Goal: Browse casually: Explore the website without a specific task or goal

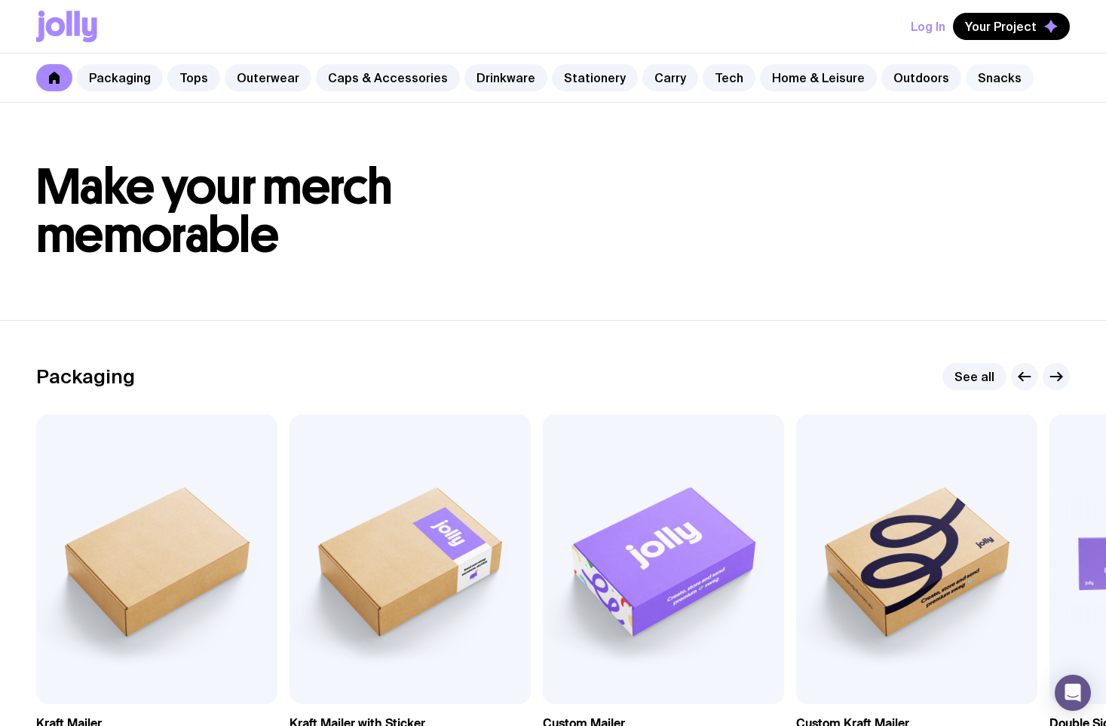
click at [973, 79] on link "Snacks" at bounding box center [1000, 77] width 68 height 27
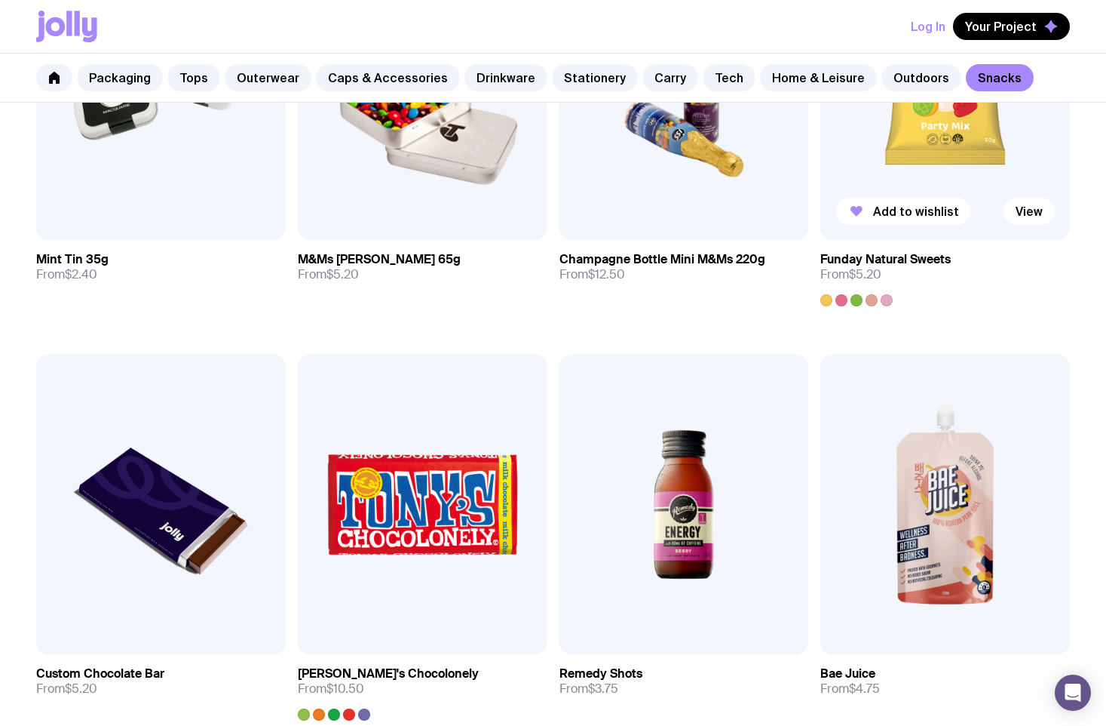
scroll to position [528, 0]
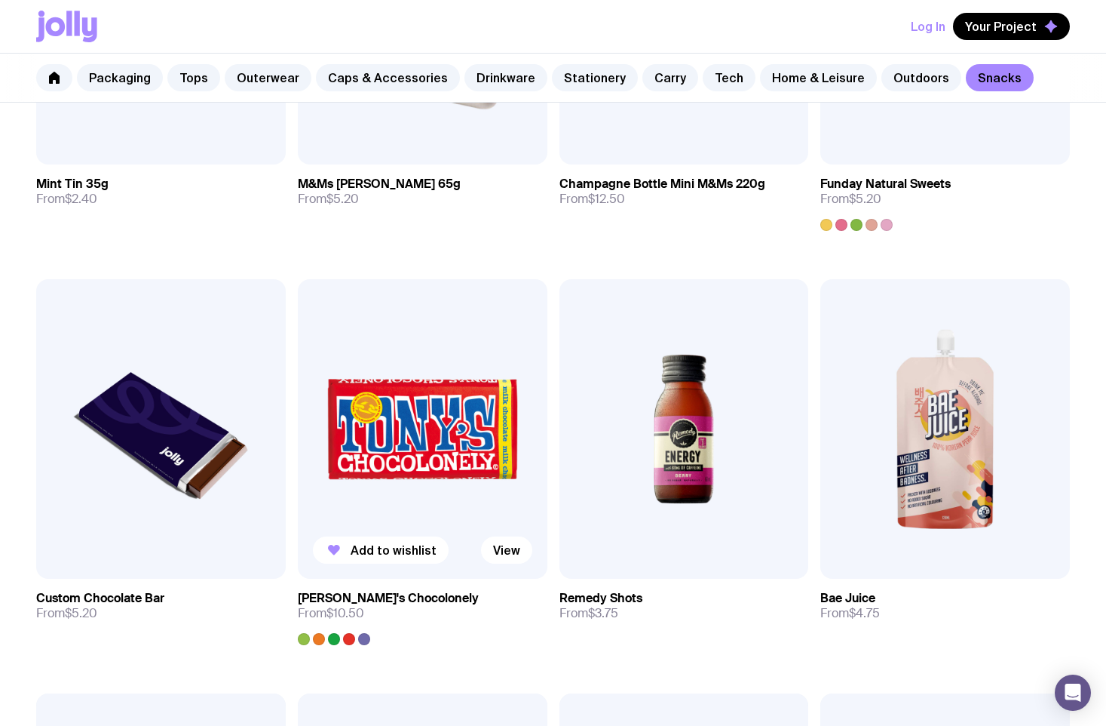
click at [305, 637] on div at bounding box center [304, 639] width 12 height 12
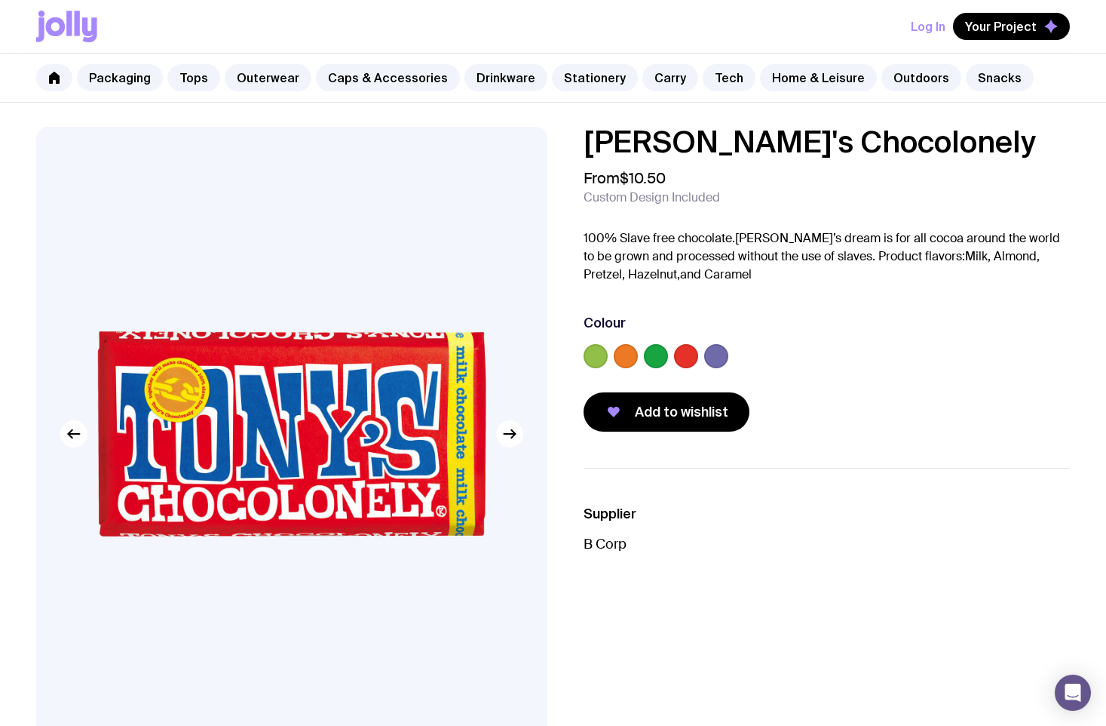
click at [659, 357] on label at bounding box center [656, 356] width 24 height 24
click at [0, 0] on input "radio" at bounding box center [0, 0] width 0 height 0
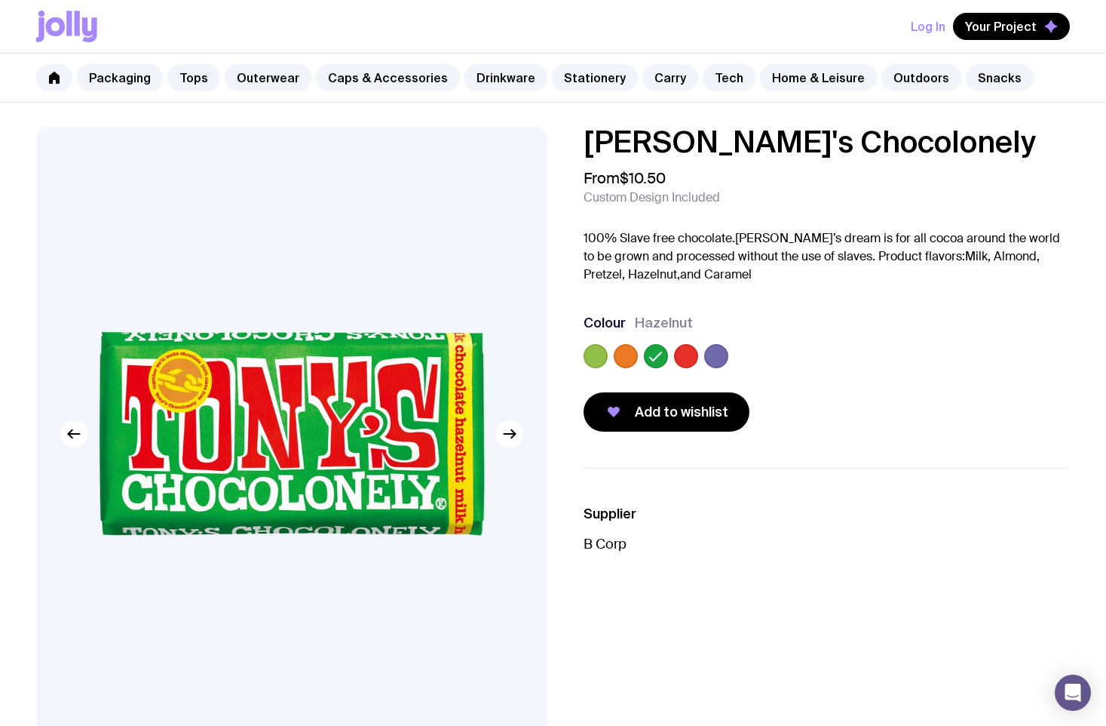
click at [597, 356] on label at bounding box center [596, 356] width 24 height 24
click at [0, 0] on input "radio" at bounding box center [0, 0] width 0 height 0
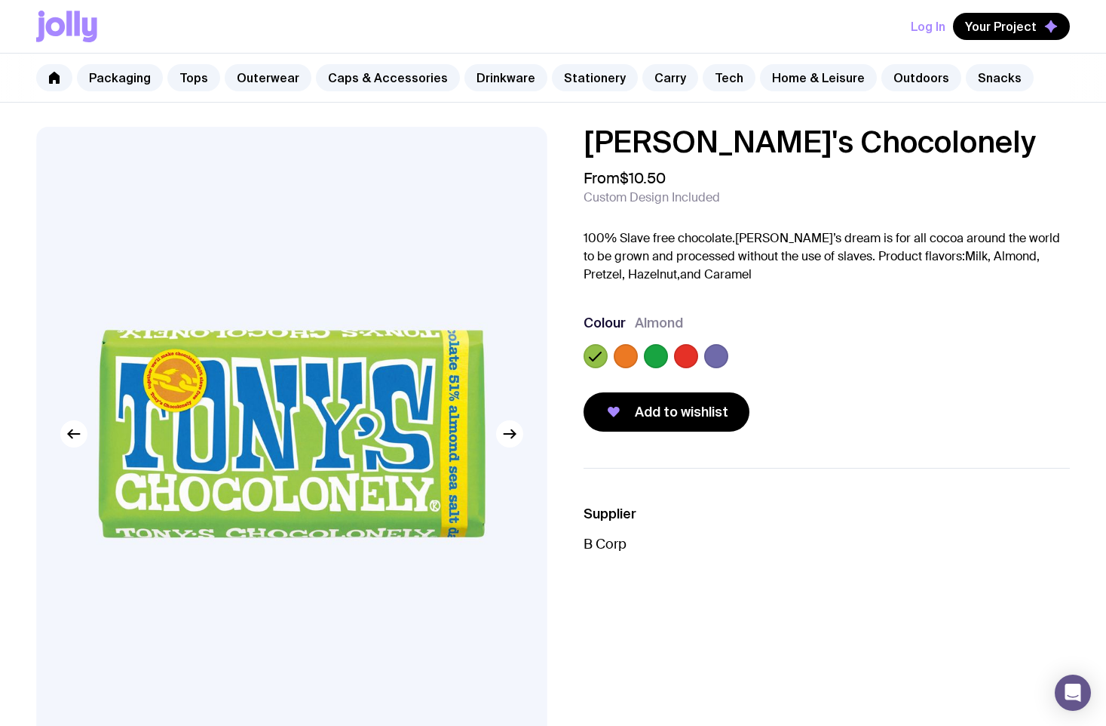
click at [624, 351] on label at bounding box center [626, 356] width 24 height 24
click at [0, 0] on input "radio" at bounding box center [0, 0] width 0 height 0
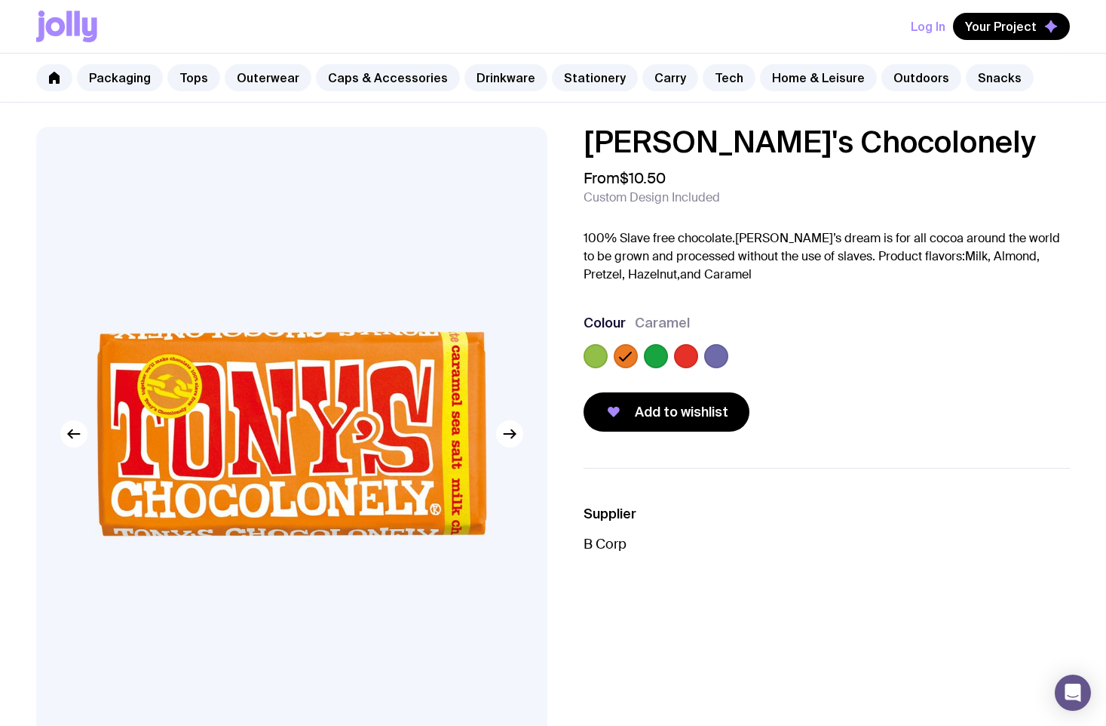
click at [653, 364] on label at bounding box center [656, 356] width 24 height 24
click at [0, 0] on input "radio" at bounding box center [0, 0] width 0 height 0
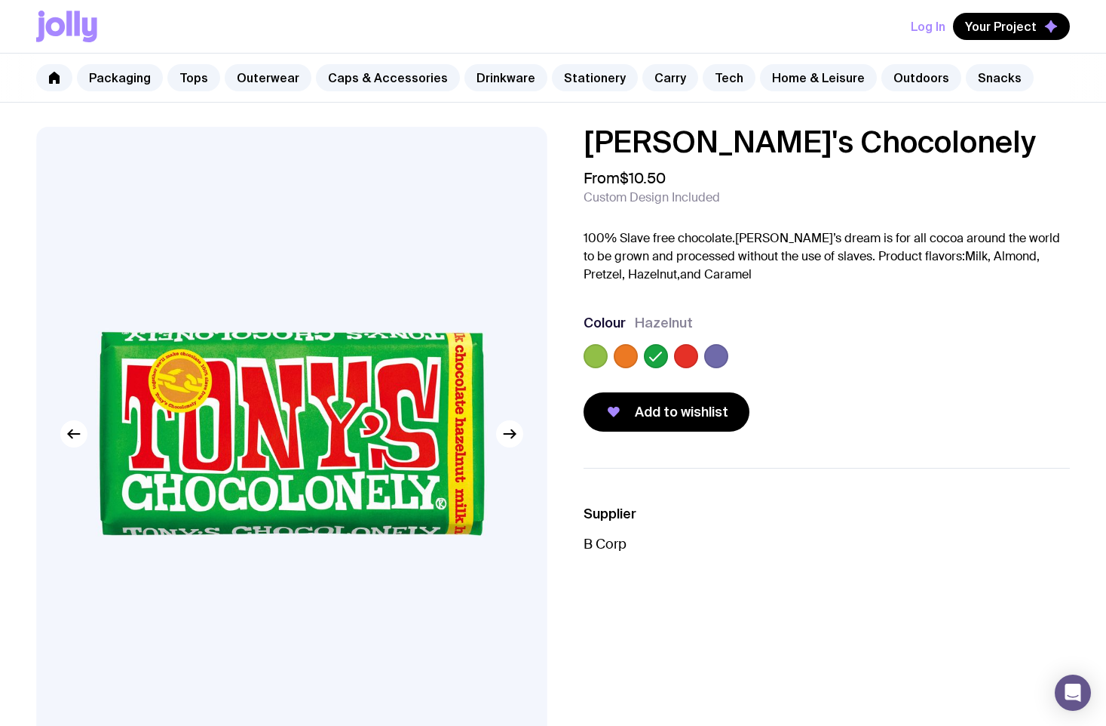
click at [691, 358] on label at bounding box center [686, 356] width 24 height 24
click at [0, 0] on input "radio" at bounding box center [0, 0] width 0 height 0
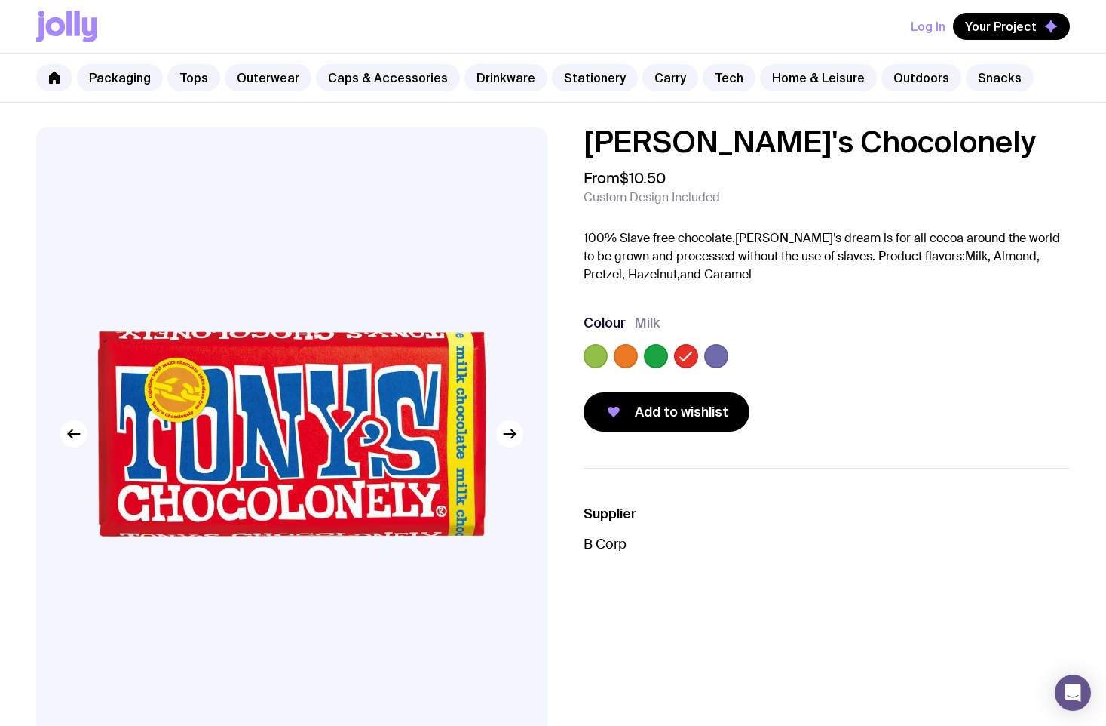
click at [732, 360] on div at bounding box center [827, 359] width 487 height 30
click at [718, 351] on label at bounding box center [716, 356] width 24 height 24
click at [0, 0] on input "radio" at bounding box center [0, 0] width 0 height 0
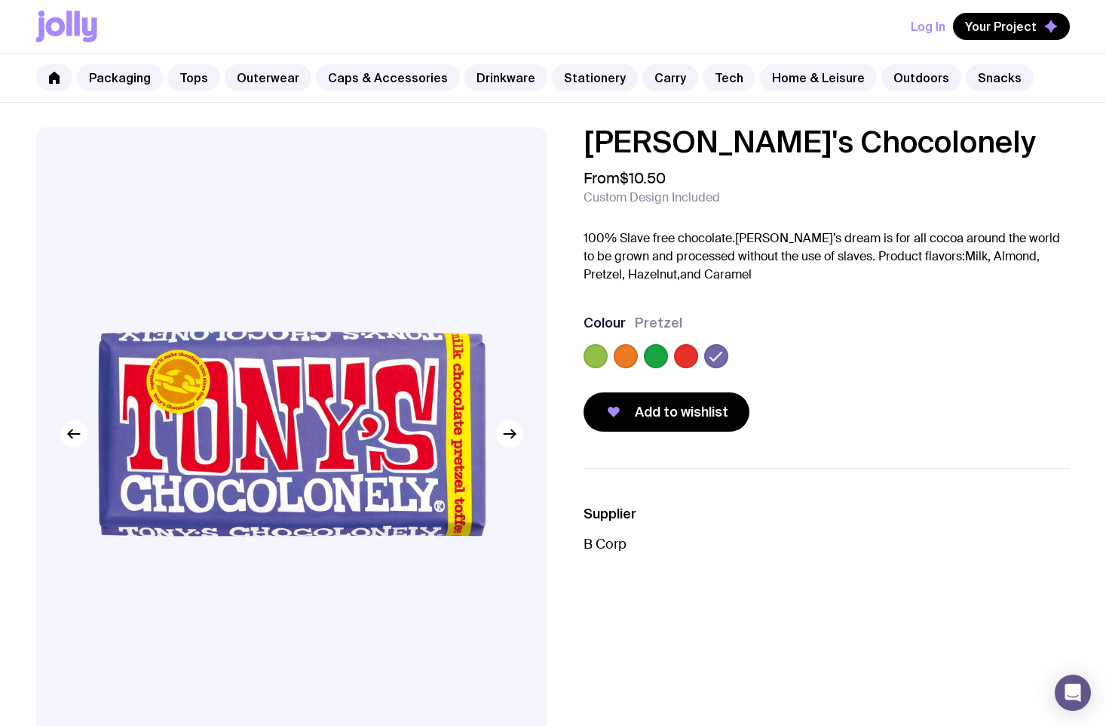
click at [713, 78] on link "Tech" at bounding box center [729, 77] width 53 height 27
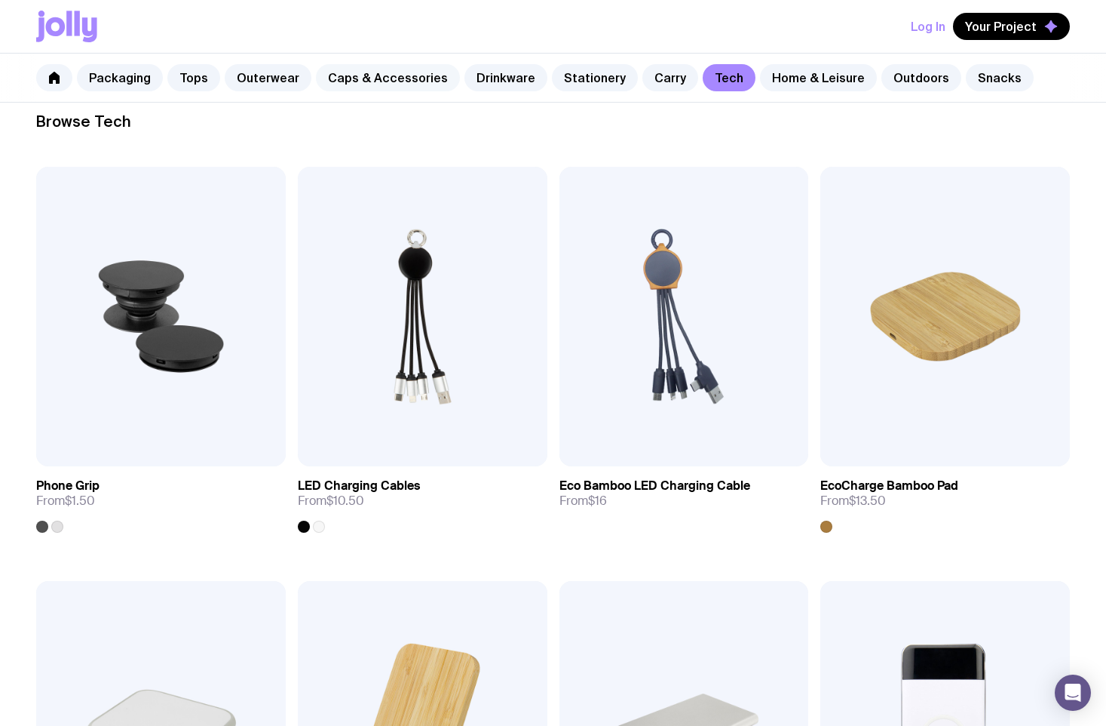
scroll to position [151, 0]
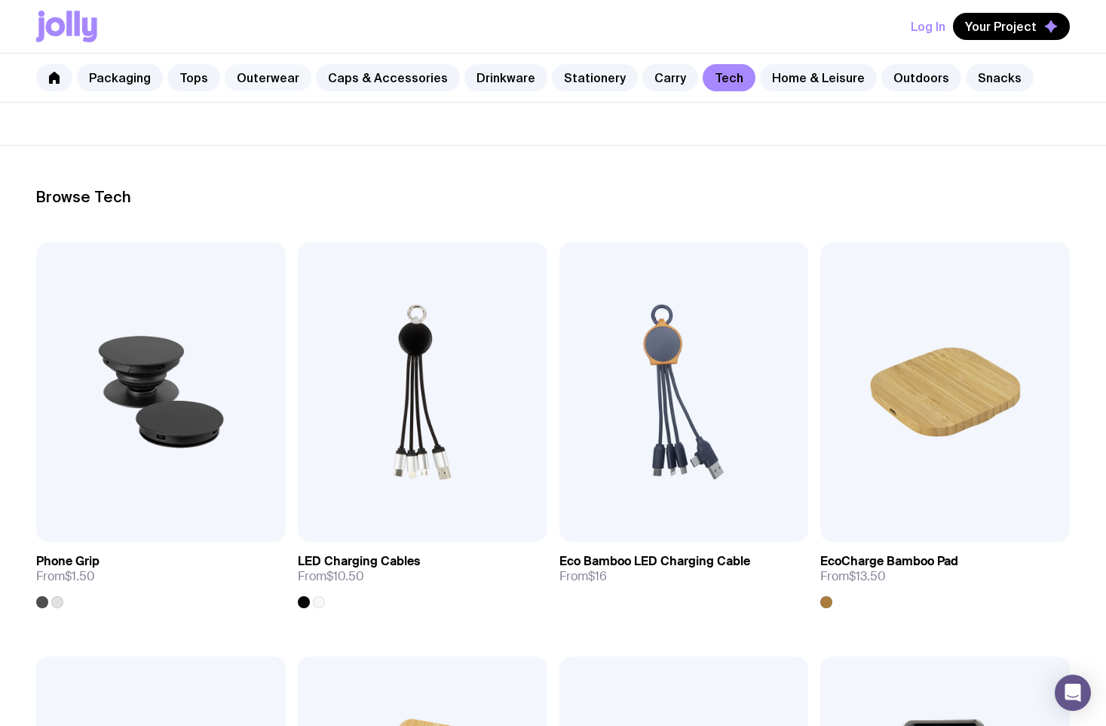
click at [294, 73] on link "Outerwear" at bounding box center [268, 77] width 87 height 27
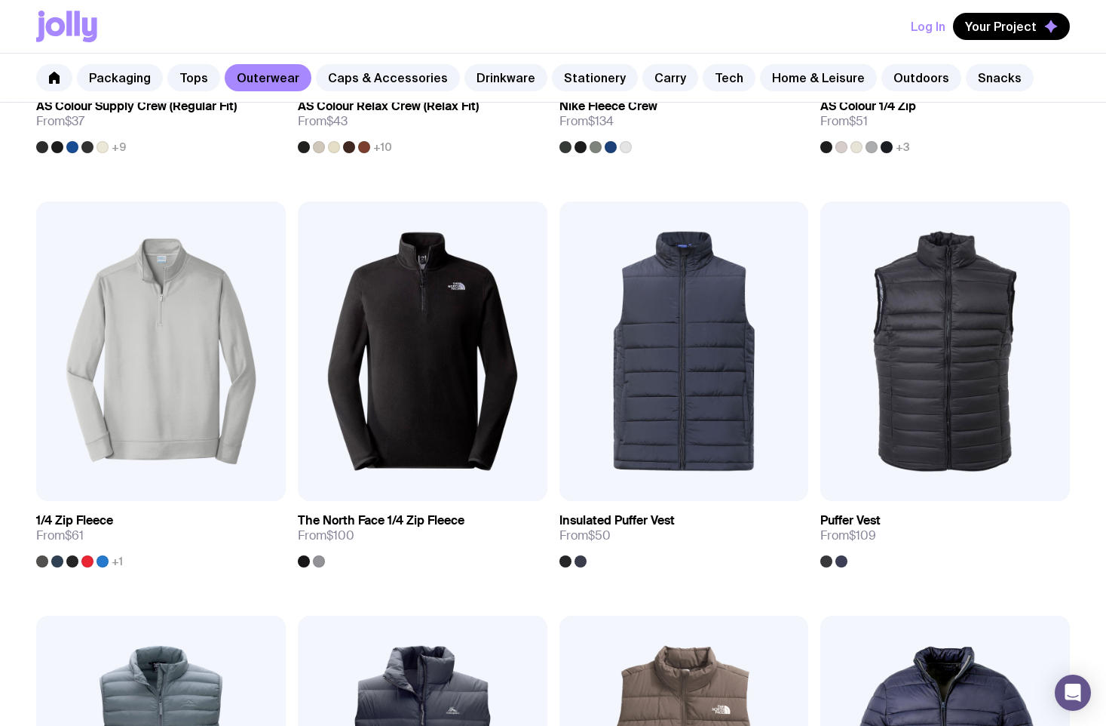
scroll to position [398, 0]
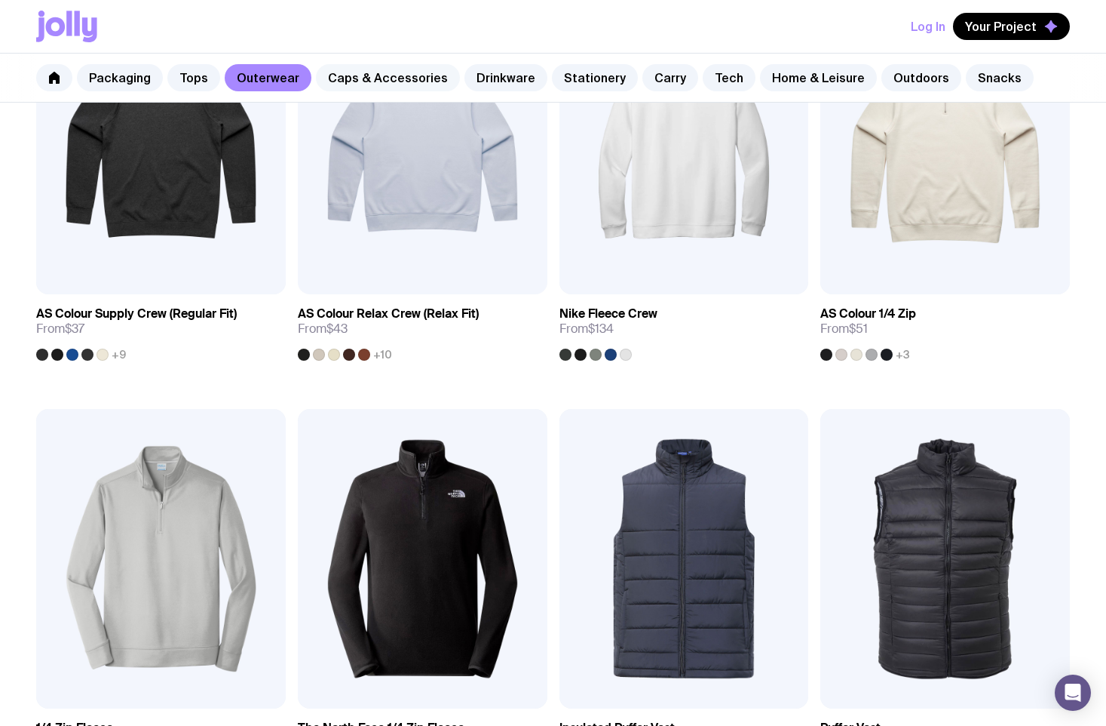
click at [412, 67] on link "Caps & Accessories" at bounding box center [388, 77] width 144 height 27
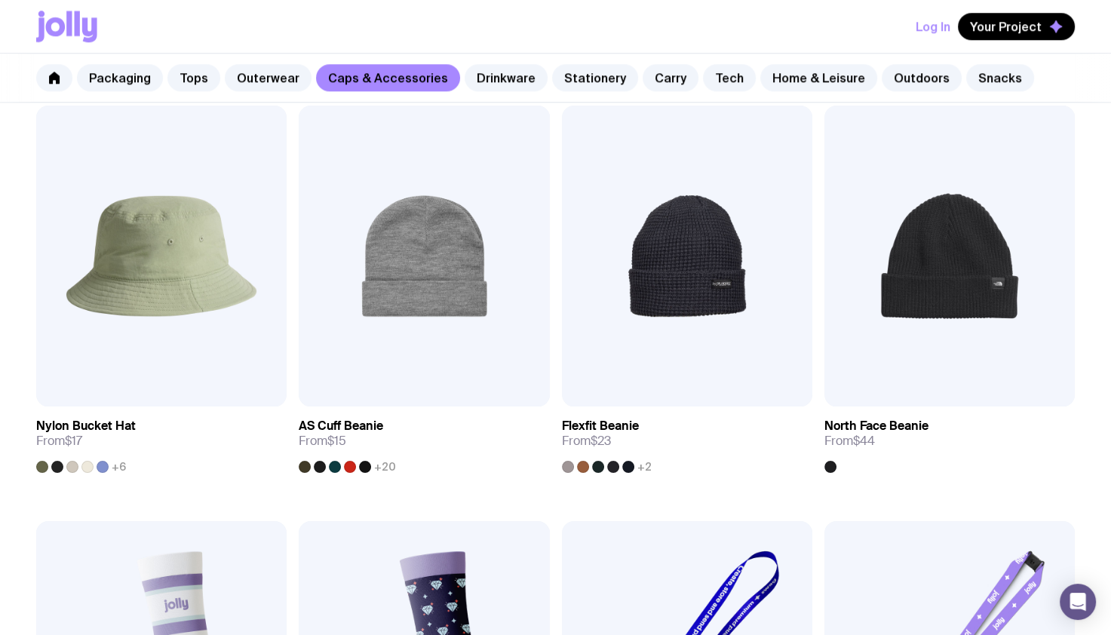
scroll to position [1476, 0]
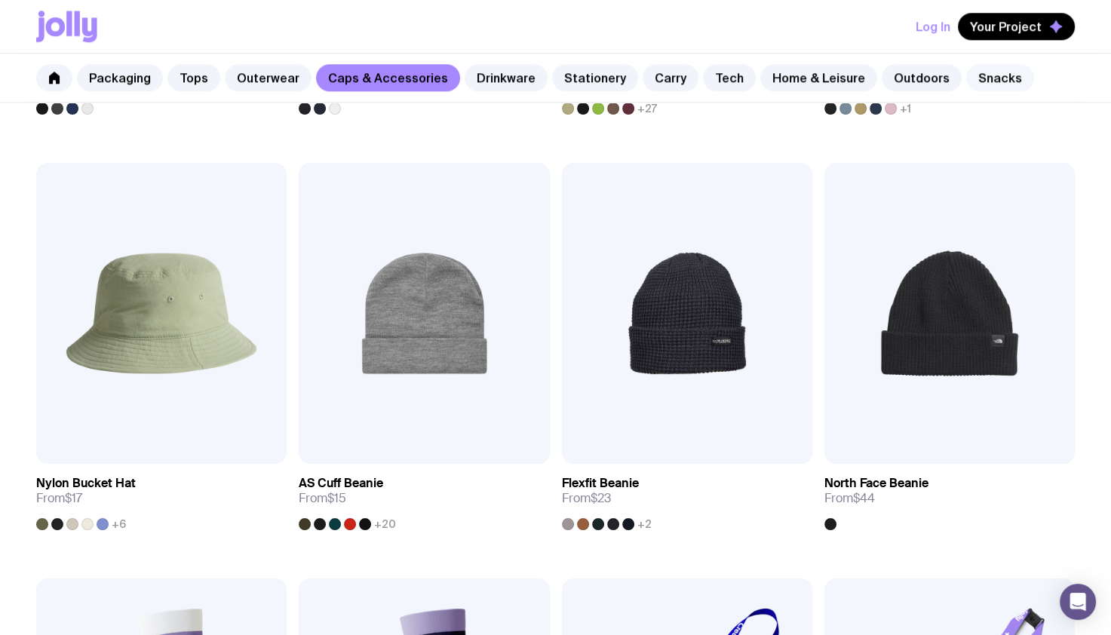
click at [971, 78] on link "Snacks" at bounding box center [1000, 77] width 68 height 27
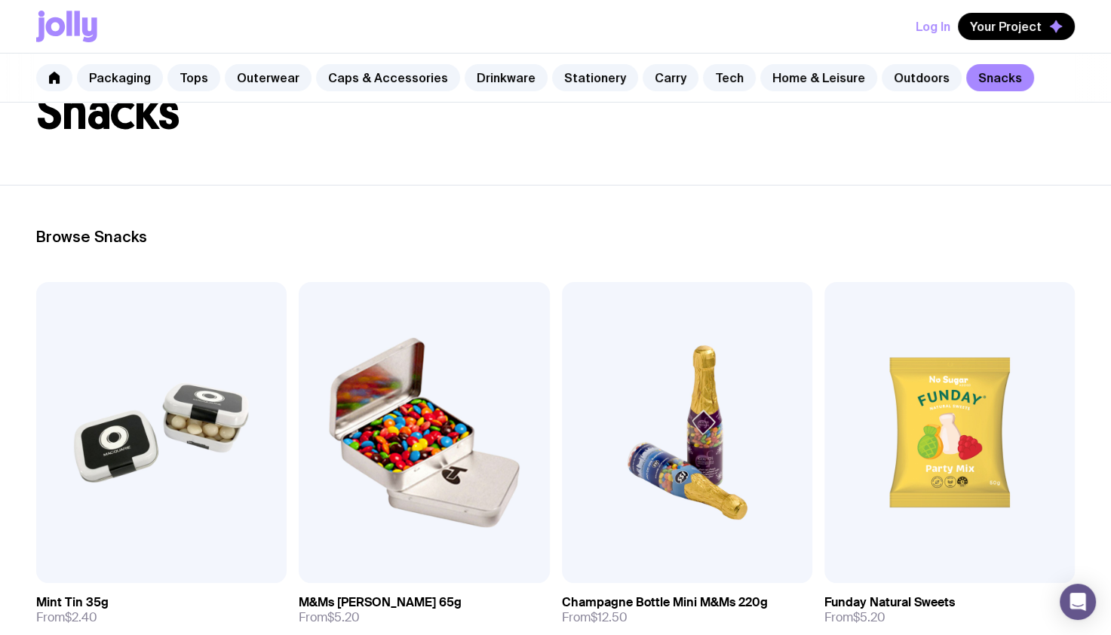
scroll to position [75, 0]
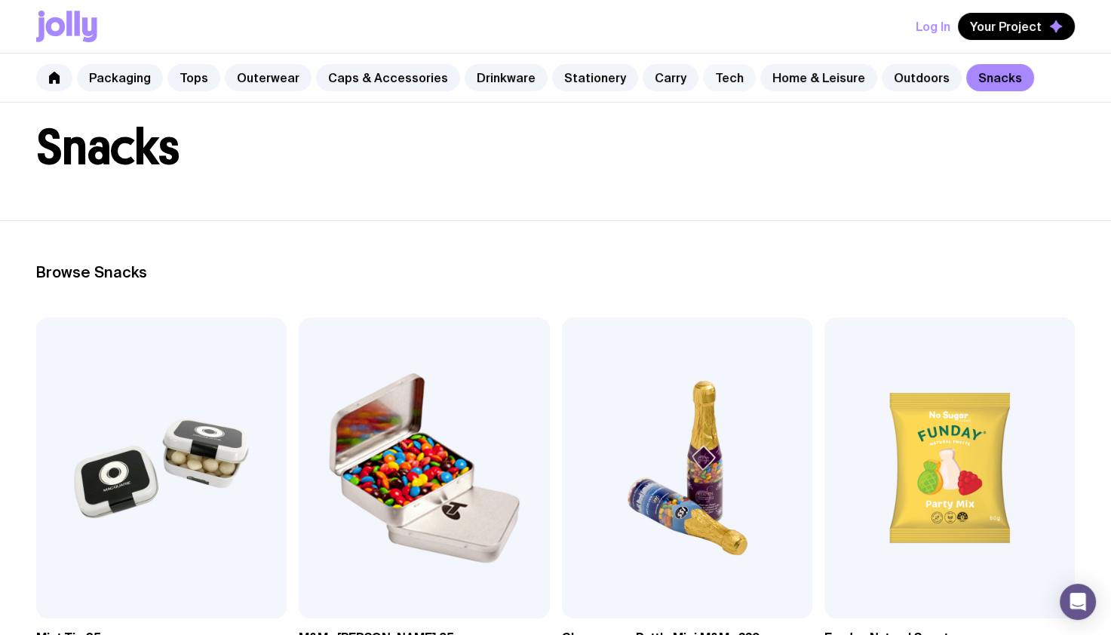
click at [703, 79] on link "Tech" at bounding box center [729, 77] width 53 height 27
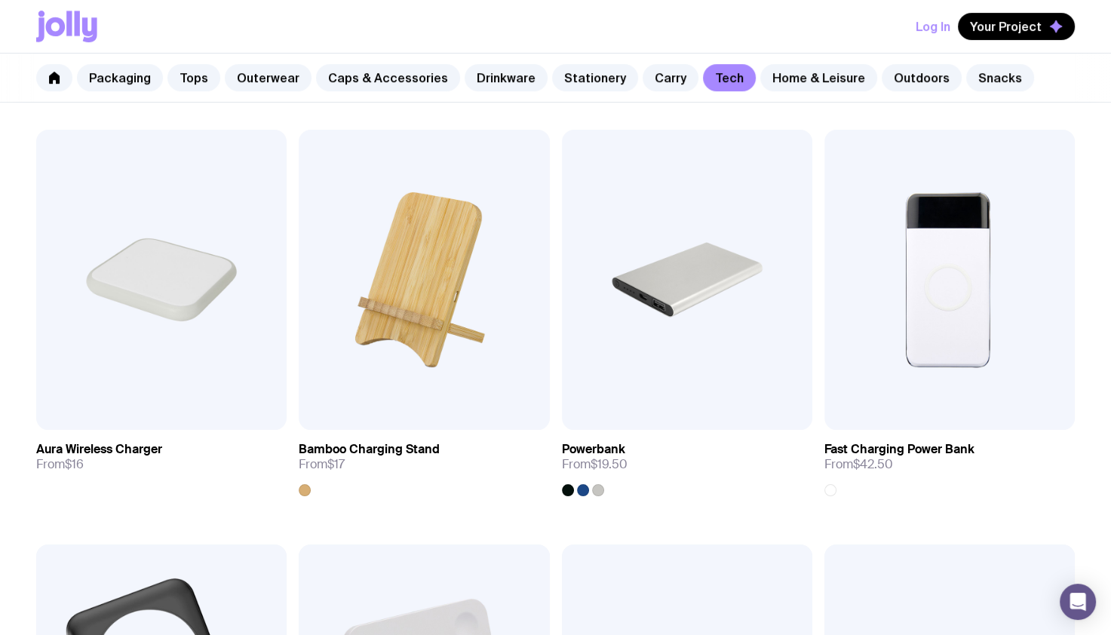
scroll to position [603, 0]
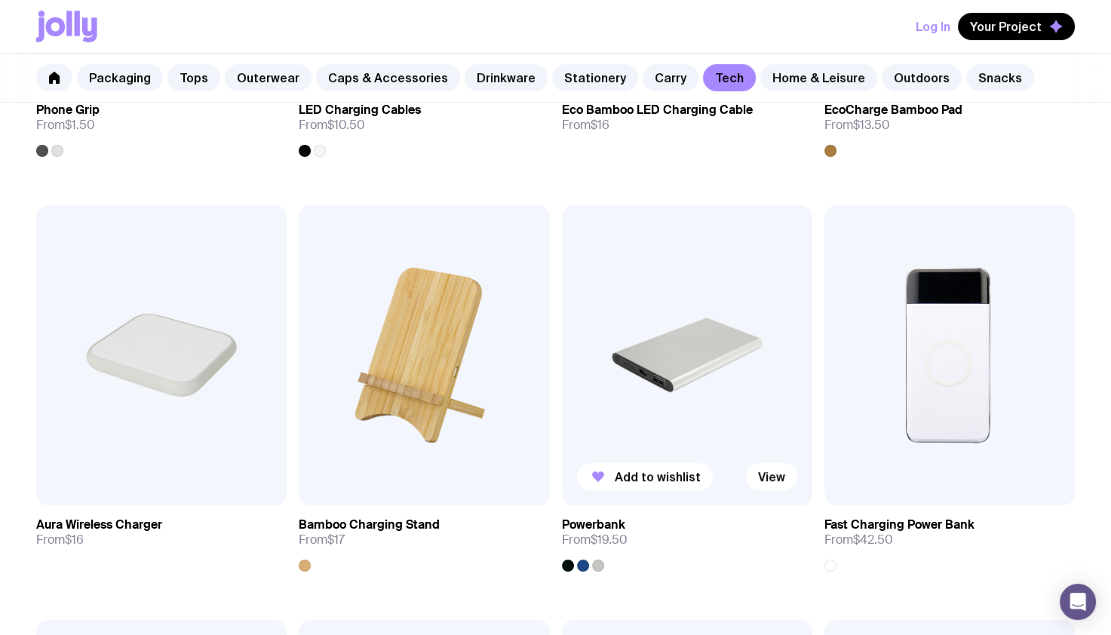
click at [588, 569] on div at bounding box center [583, 566] width 42 height 12
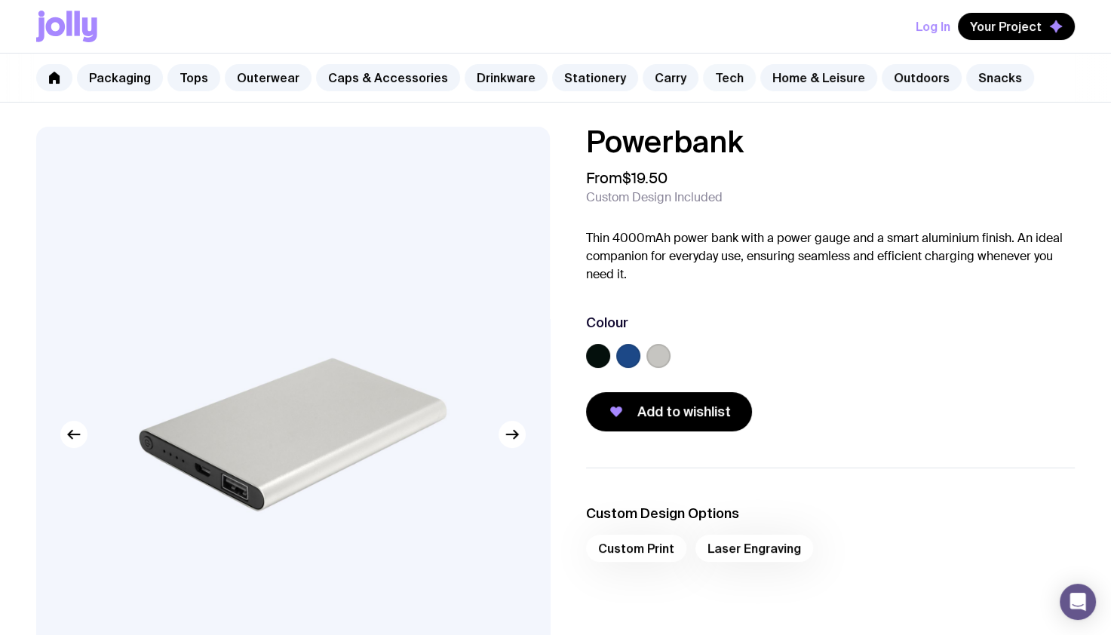
click at [703, 75] on link "Tech" at bounding box center [729, 77] width 53 height 27
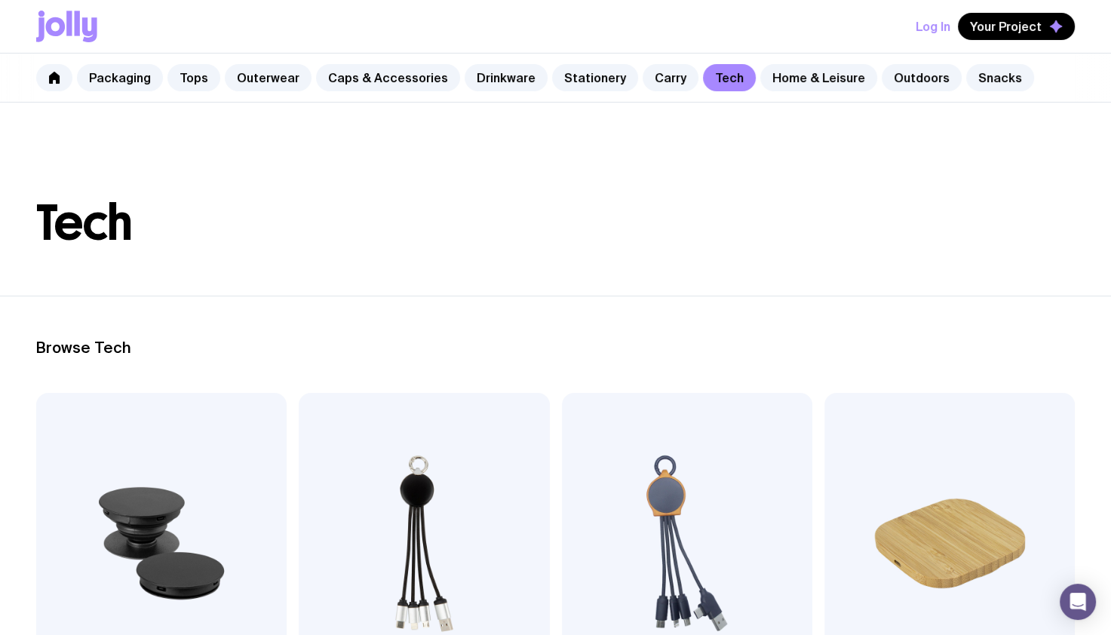
scroll to position [75, 0]
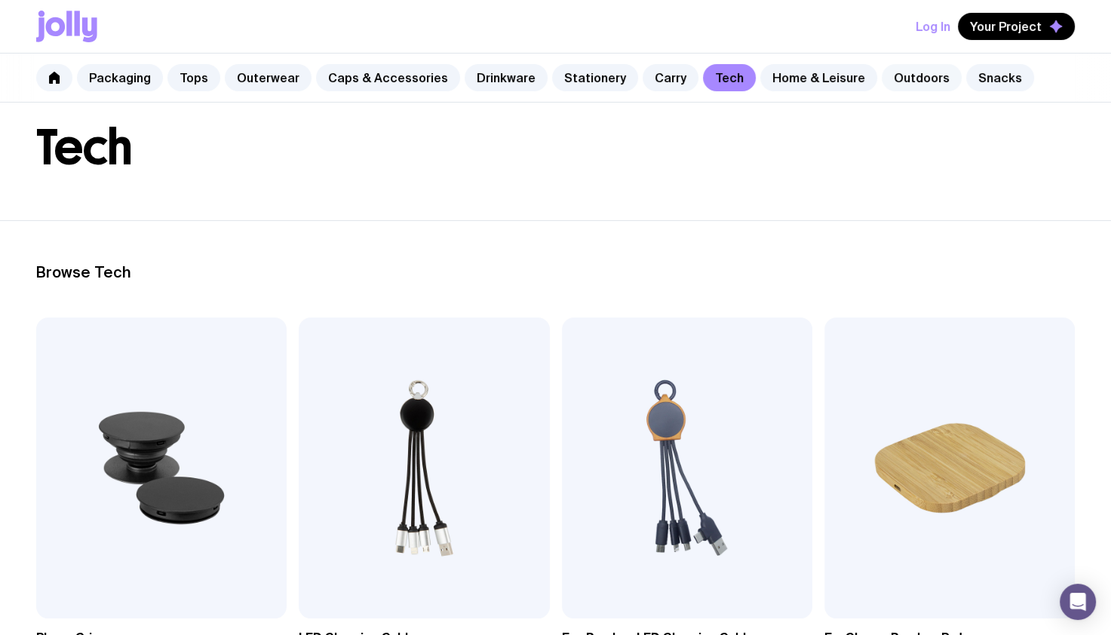
click at [889, 77] on link "Outdoors" at bounding box center [922, 77] width 80 height 27
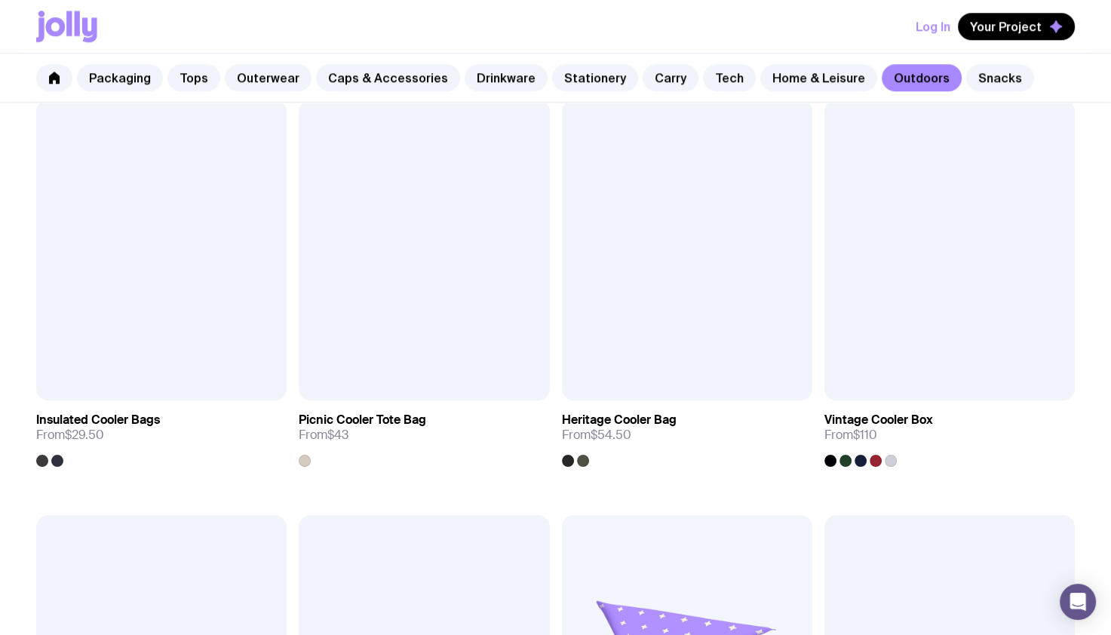
scroll to position [1433, 0]
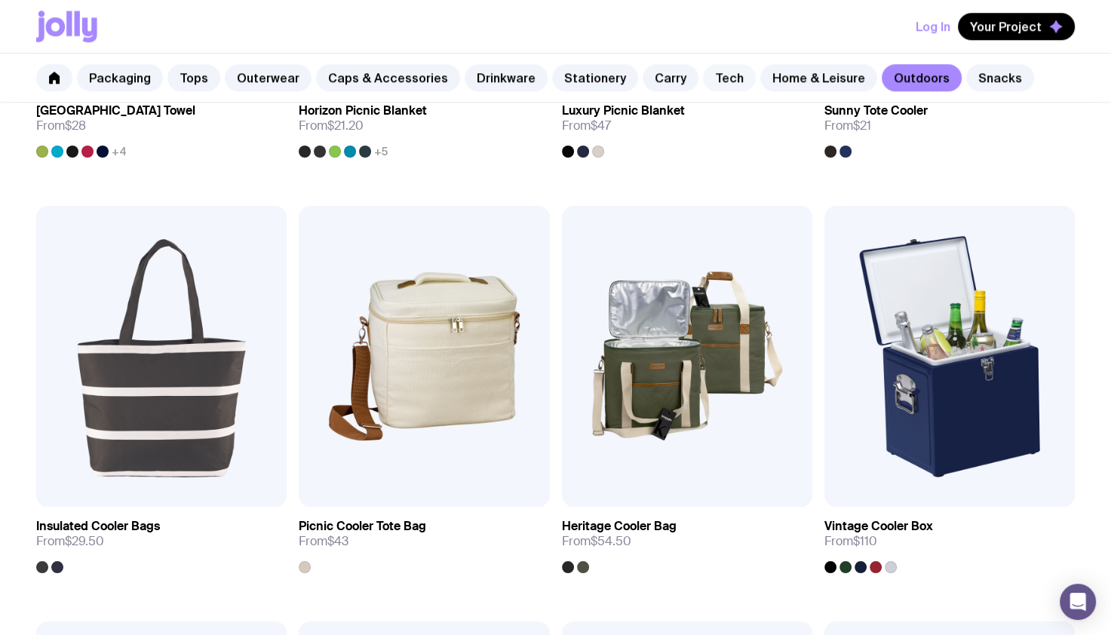
click at [708, 84] on link "Tech" at bounding box center [729, 77] width 53 height 27
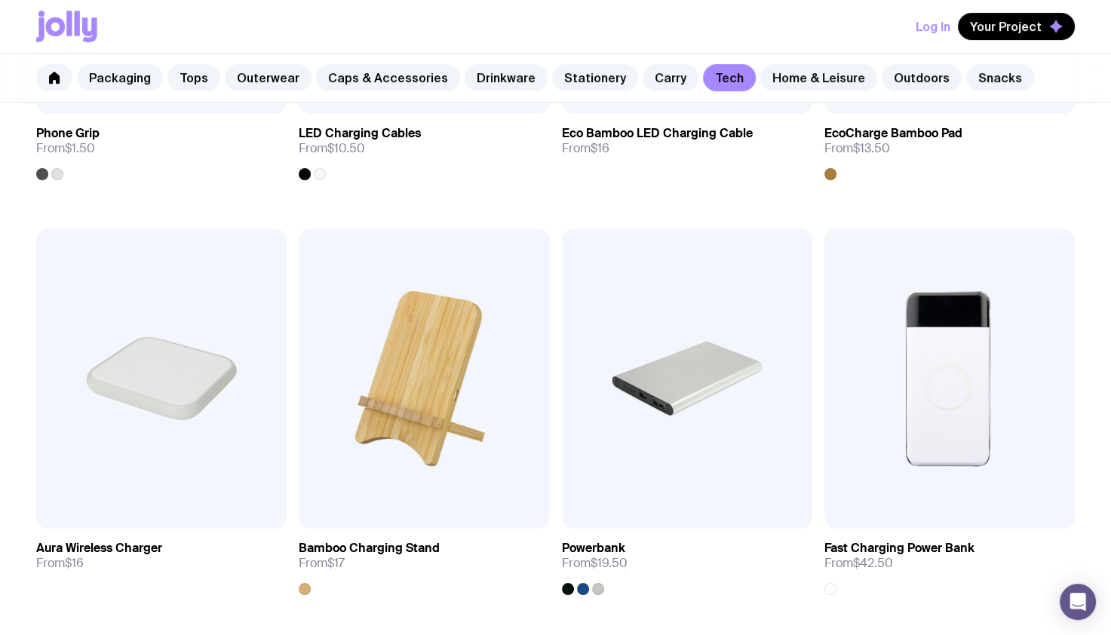
scroll to position [603, 0]
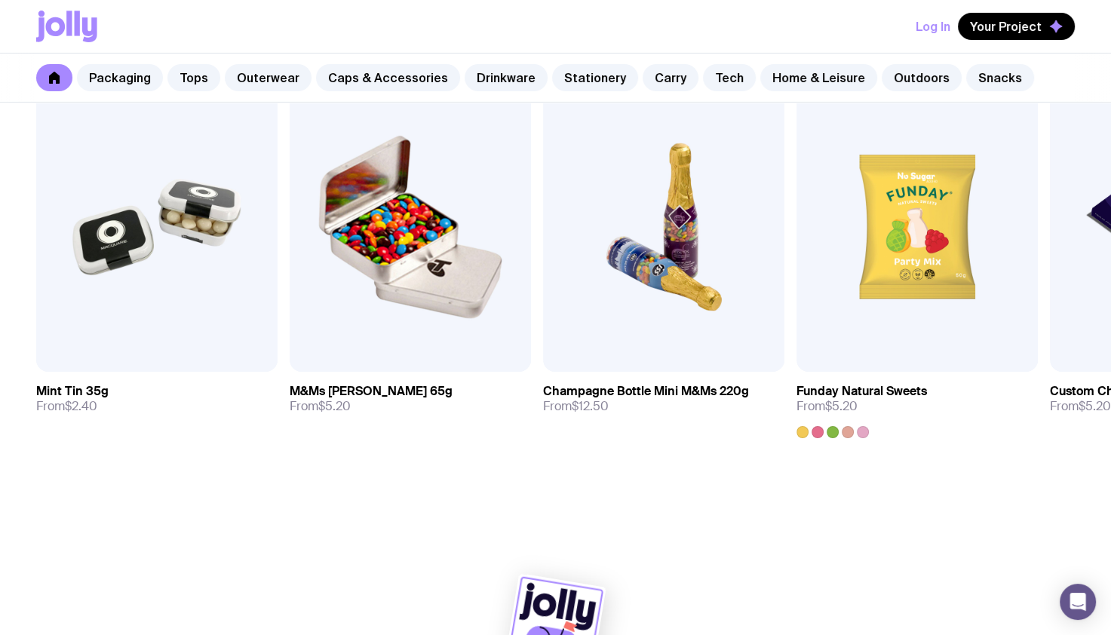
scroll to position [5254, 0]
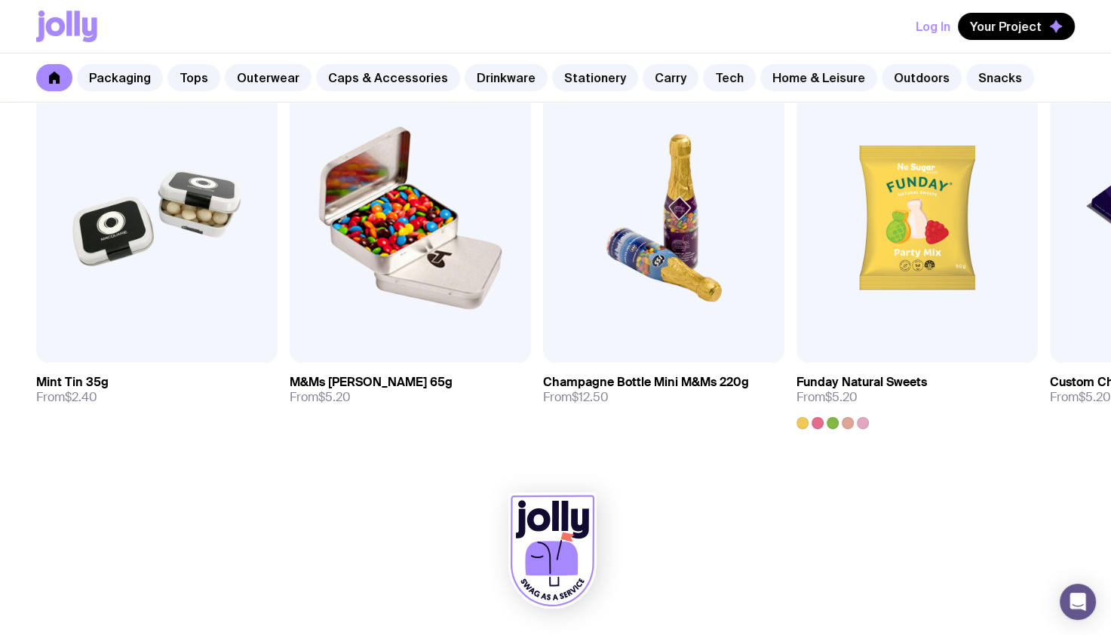
click at [55, 80] on icon at bounding box center [54, 78] width 12 height 12
click at [43, 75] on link at bounding box center [54, 77] width 36 height 27
click at [54, 16] on icon at bounding box center [66, 27] width 61 height 32
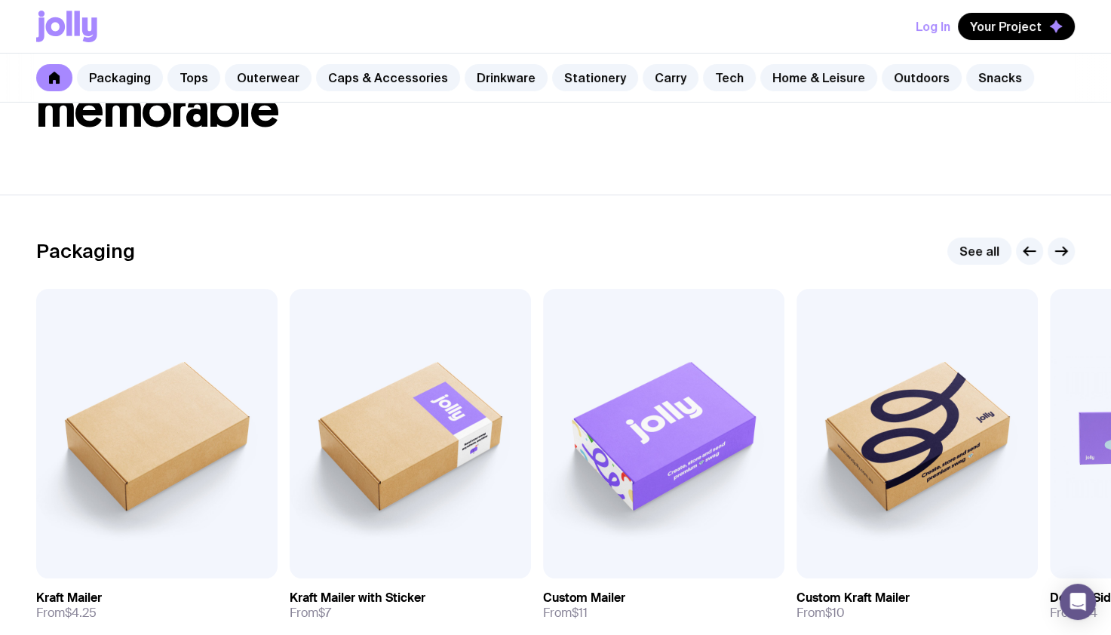
scroll to position [0, 0]
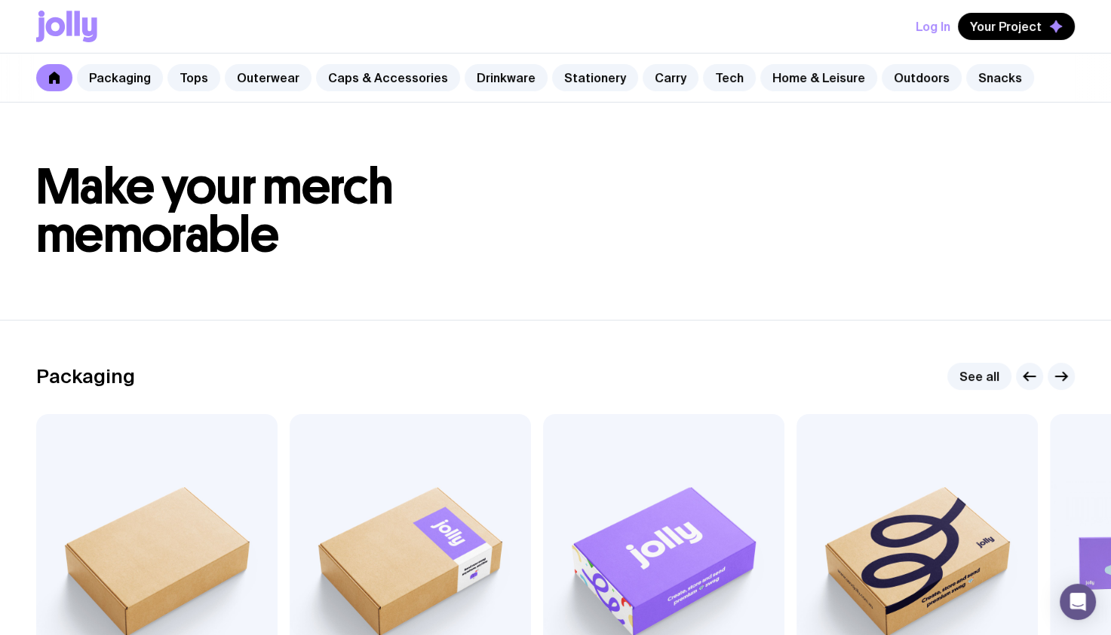
click at [54, 33] on icon at bounding box center [56, 26] width 20 height 19
click at [45, 78] on link at bounding box center [54, 77] width 36 height 27
